Goal: Task Accomplishment & Management: Use online tool/utility

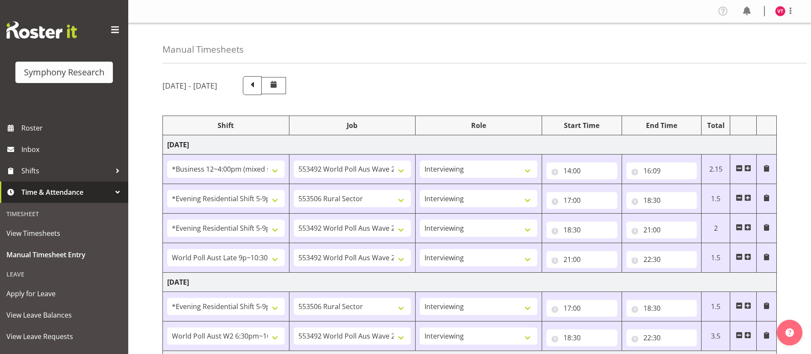
select select "81741"
select select "10499"
select select "47"
select select "48116"
select select "10587"
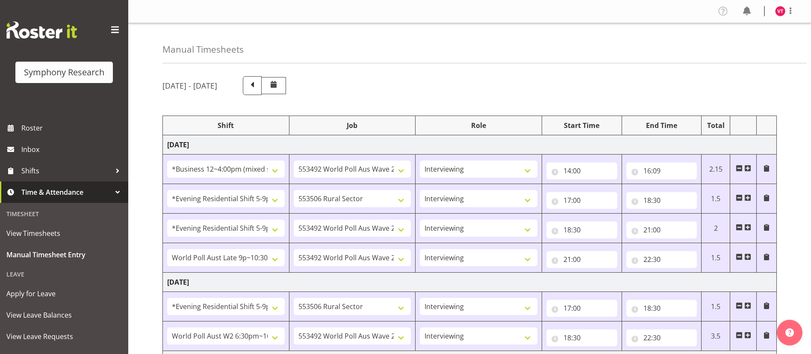
select select "47"
select select "48116"
select select "10499"
select select "47"
select select "57511"
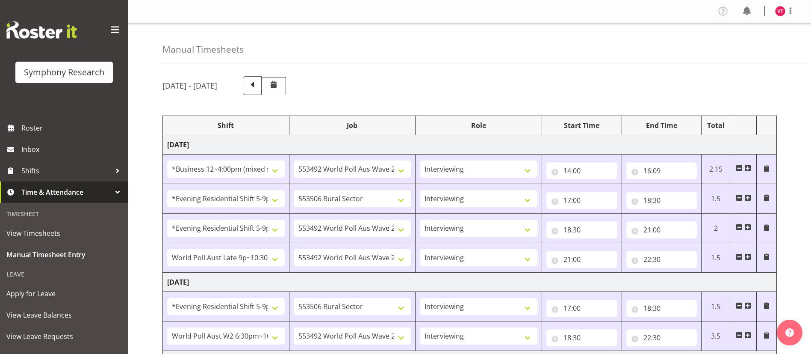
select select "10499"
select select "47"
select select "48116"
select select "10587"
select select "47"
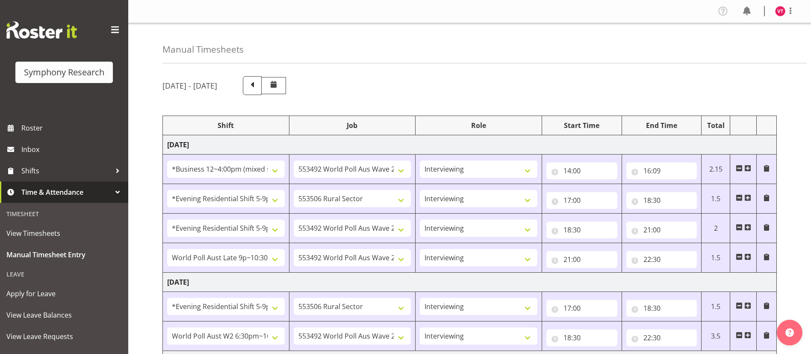
select select "56692"
select select "10499"
select select "47"
select select "81741"
select select "10587"
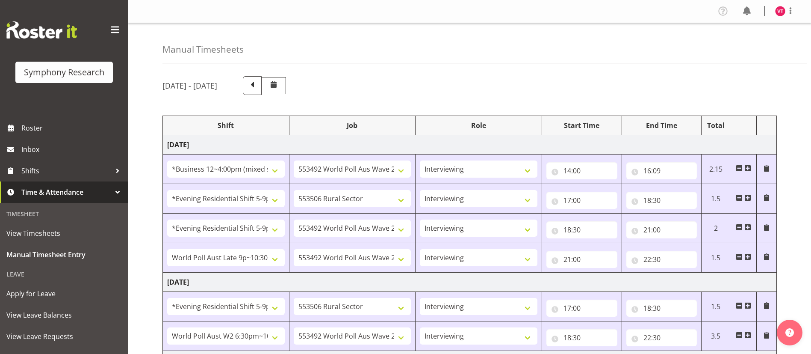
select select "47"
select select "48116"
select select "10587"
select select "47"
select select "56692"
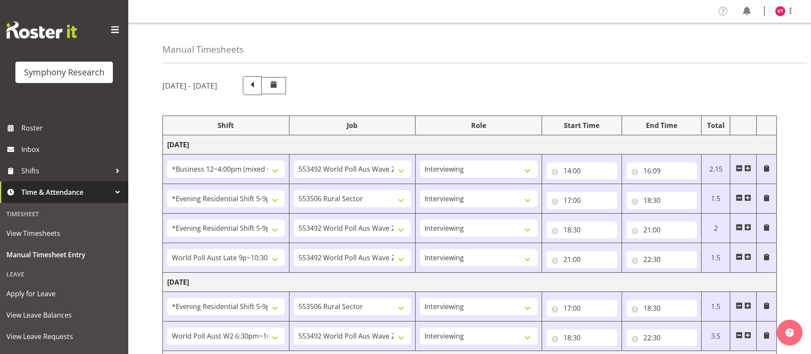
select select "10499"
select select "47"
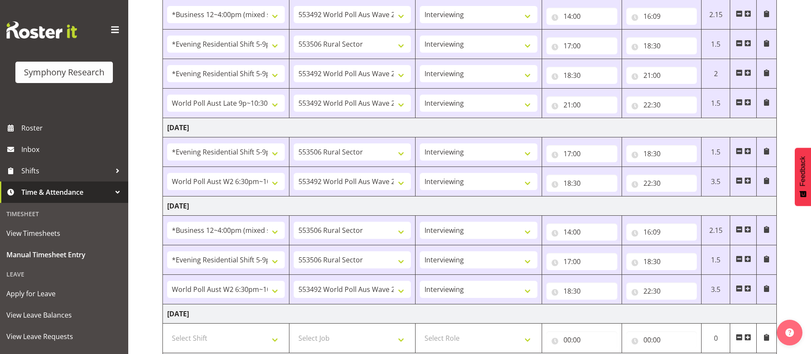
scroll to position [154, 0]
